Goal: Task Accomplishment & Management: Manage account settings

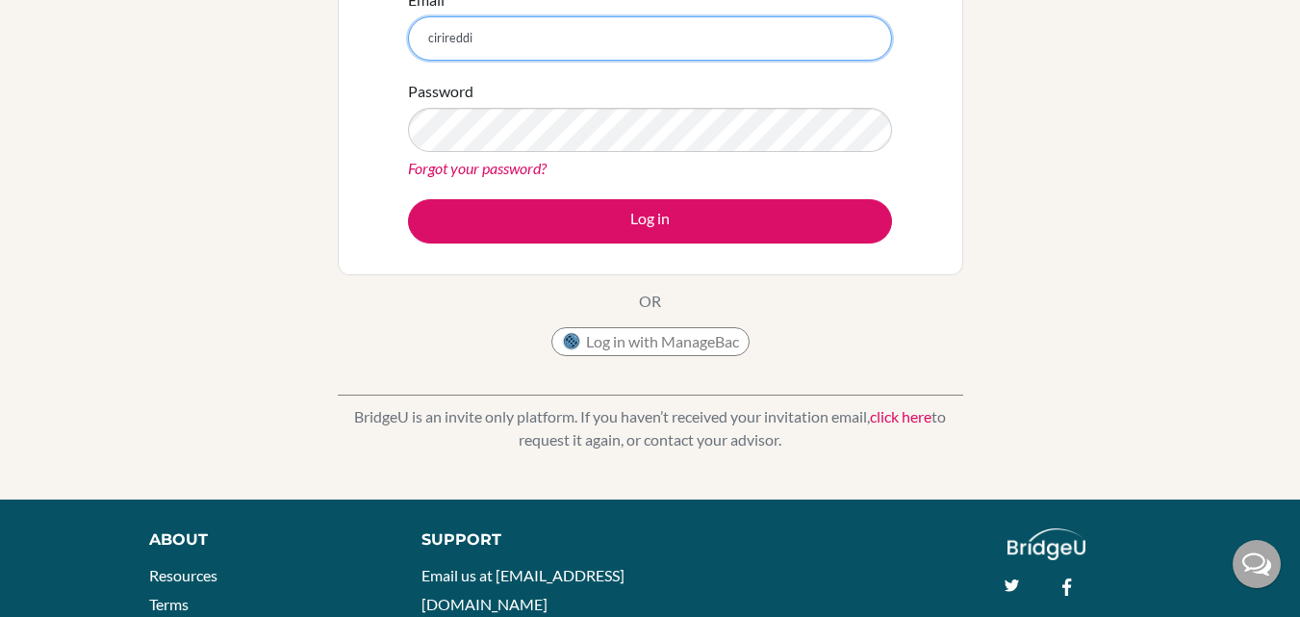
scroll to position [42, 0]
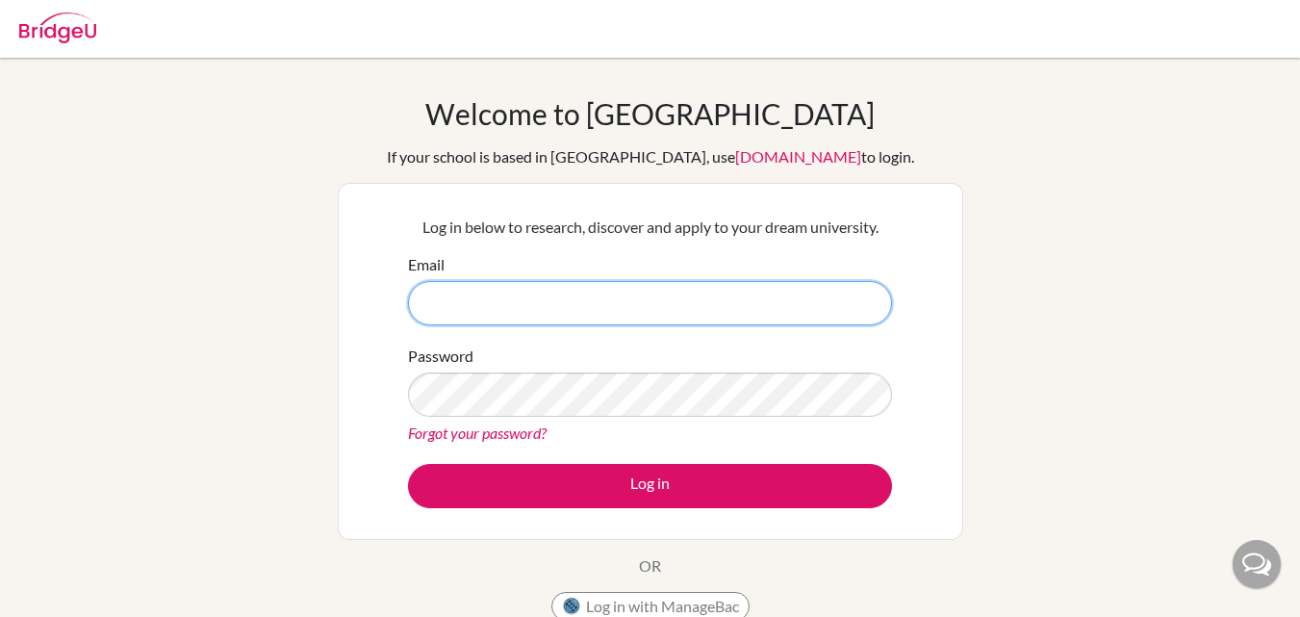
click at [581, 318] on input "Email" at bounding box center [650, 303] width 484 height 44
type input "c"
paste input "[EMAIL_ADDRESS][DOMAIN_NAME]"
type input "[EMAIL_ADDRESS][DOMAIN_NAME]"
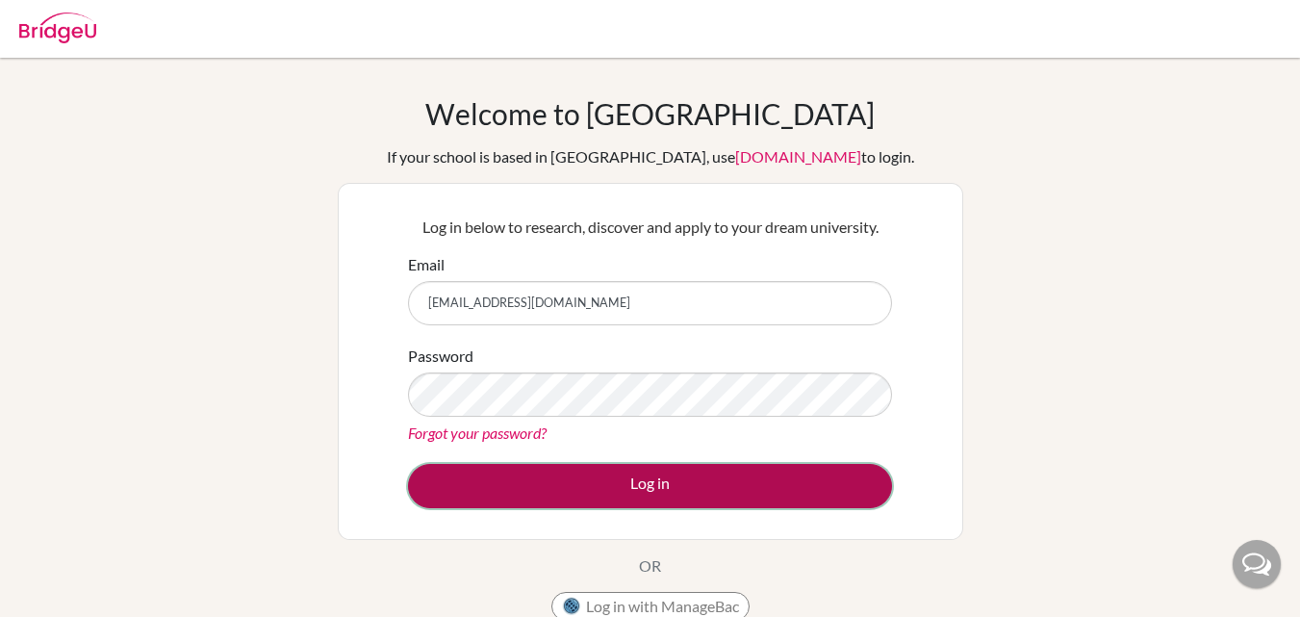
click at [570, 492] on button "Log in" at bounding box center [650, 486] width 484 height 44
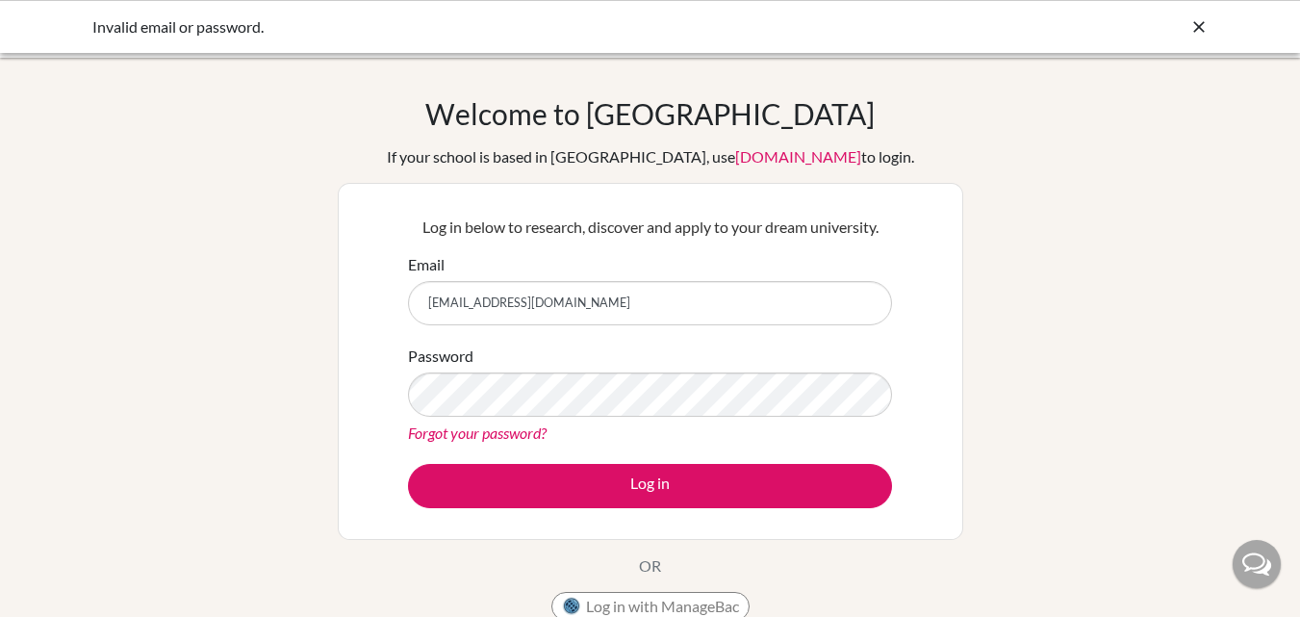
click at [167, 23] on div "Invalid email or password." at bounding box center [506, 26] width 828 height 23
click at [1202, 18] on icon at bounding box center [1198, 26] width 19 height 19
